Goal: Task Accomplishment & Management: Use online tool/utility

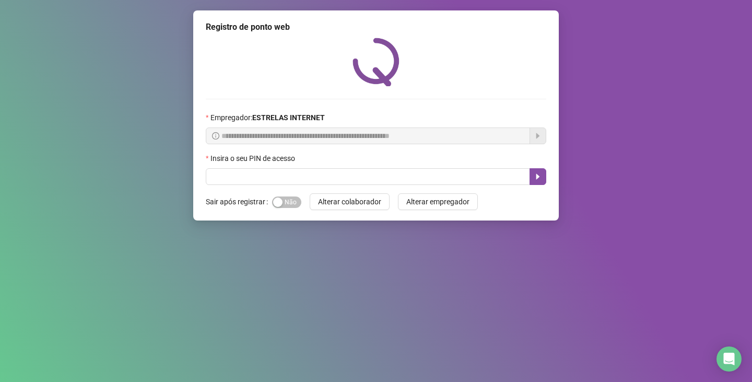
click at [311, 161] on div "Insira o seu PIN de acesso" at bounding box center [376, 160] width 340 height 16
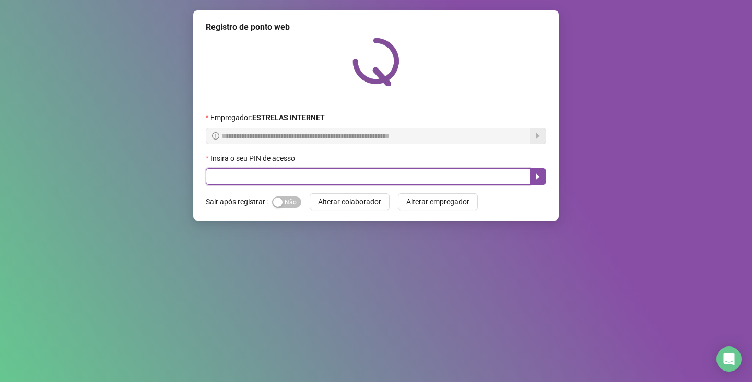
click at [275, 176] on input "text" at bounding box center [368, 176] width 324 height 17
type input "*****"
click at [542, 174] on button "button" at bounding box center [537, 176] width 17 height 17
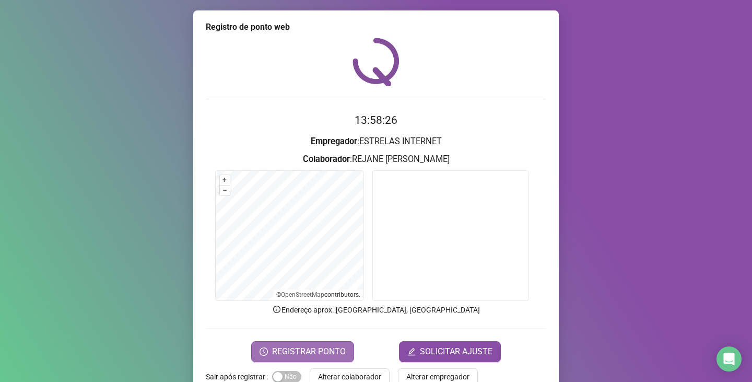
click at [307, 351] on span "REGISTRAR PONTO" at bounding box center [309, 351] width 74 height 13
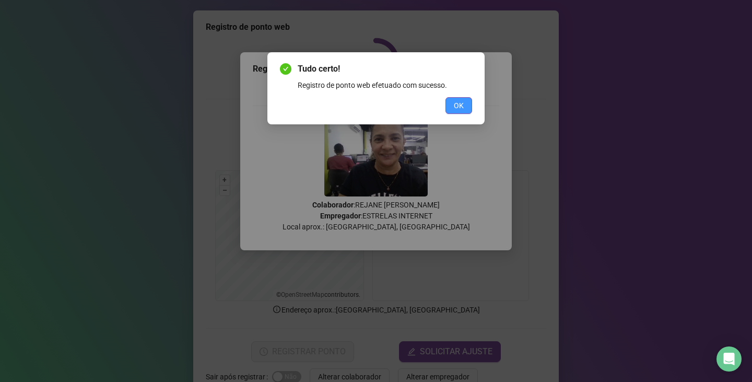
click at [465, 109] on button "OK" at bounding box center [458, 105] width 27 height 17
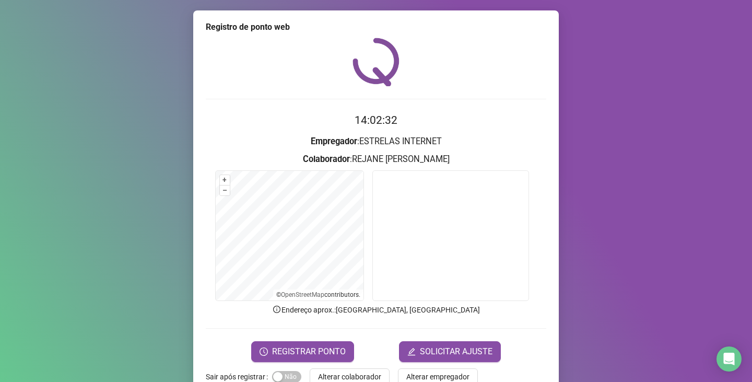
click at [674, 79] on div "Registro de ponto web 14:02:32 Empregador : ESTRELAS INTERNET Colaborador : REJ…" at bounding box center [376, 191] width 752 height 382
click at [674, 79] on div "Registro de ponto web 14:02:34 Empregador : ESTRELAS INTERNET Colaborador : REJ…" at bounding box center [376, 191] width 752 height 382
click at [674, 79] on div "Registro de ponto web 14:02:44 Empregador : ESTRELAS INTERNET Colaborador : REJ…" at bounding box center [376, 191] width 752 height 382
click at [674, 79] on div "Registro de ponto web 14:03:03 Empregador : ESTRELAS INTERNET Colaborador : REJ…" at bounding box center [376, 191] width 752 height 382
click at [674, 79] on div "Registro de ponto web 14:03:12 Empregador : ESTRELAS INTERNET Colaborador : REJ…" at bounding box center [376, 191] width 752 height 382
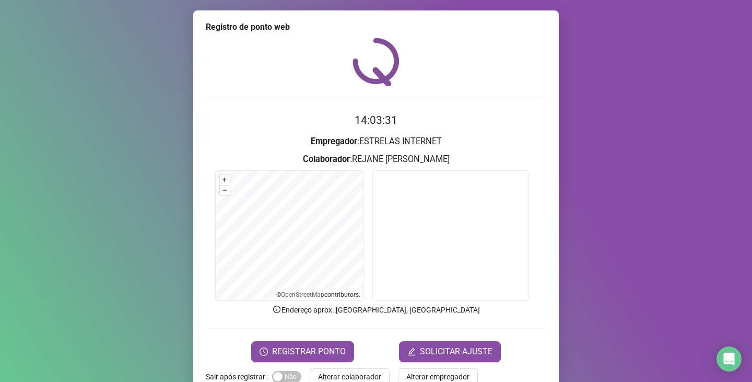
click at [673, 80] on div "Registro de ponto web 14:03:31 Empregador : ESTRELAS INTERNET Colaborador : REJ…" at bounding box center [376, 191] width 752 height 382
